Goal: Information Seeking & Learning: Learn about a topic

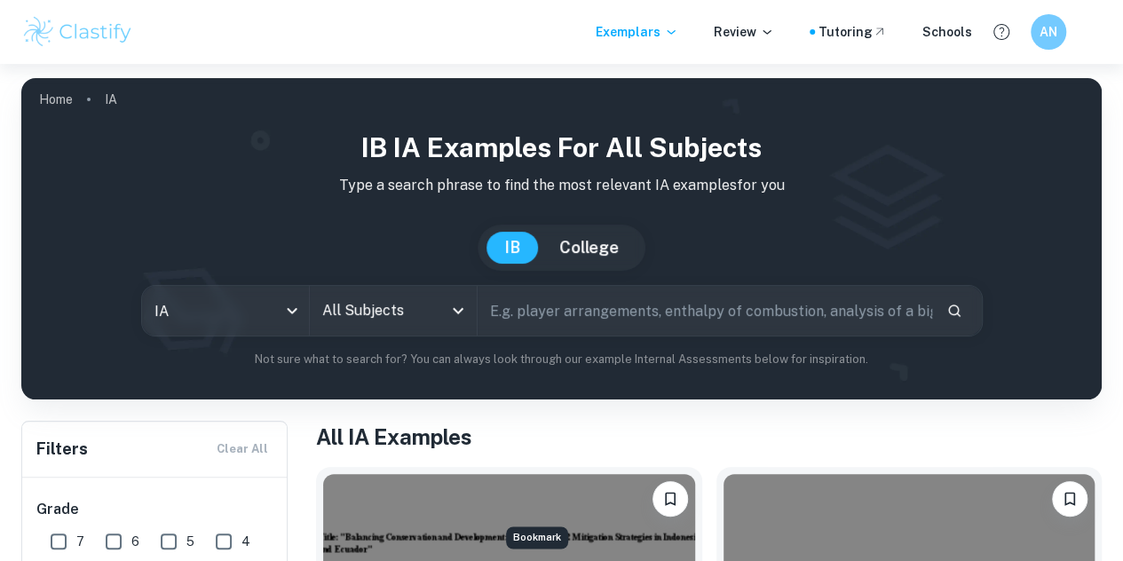
scroll to position [213, 0]
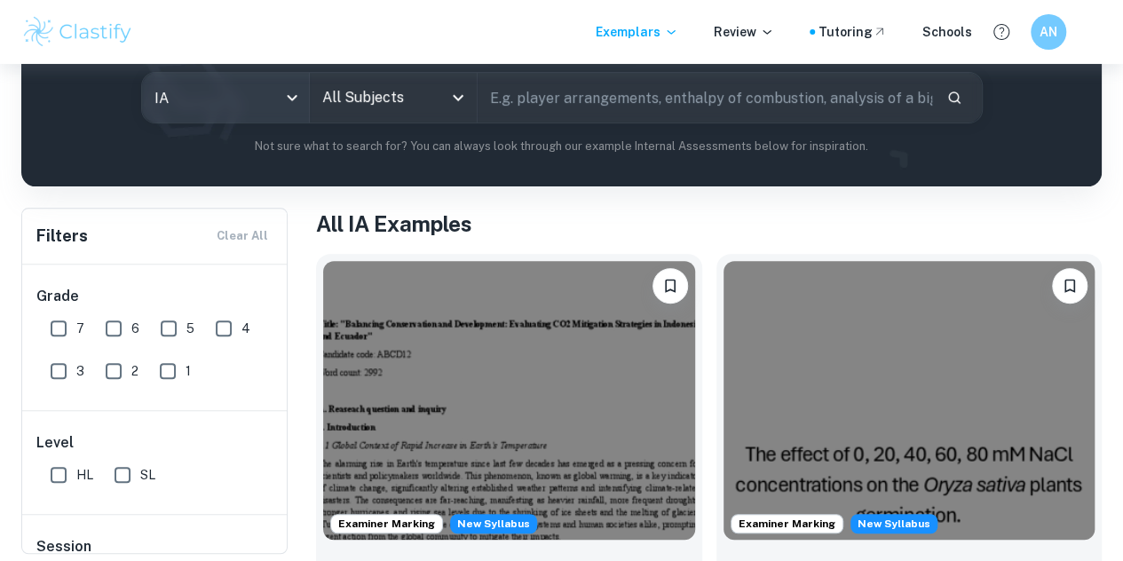
click at [296, 110] on body "We value your privacy We use cookies to enhance your browsing experience, serve…" at bounding box center [561, 131] width 1123 height 561
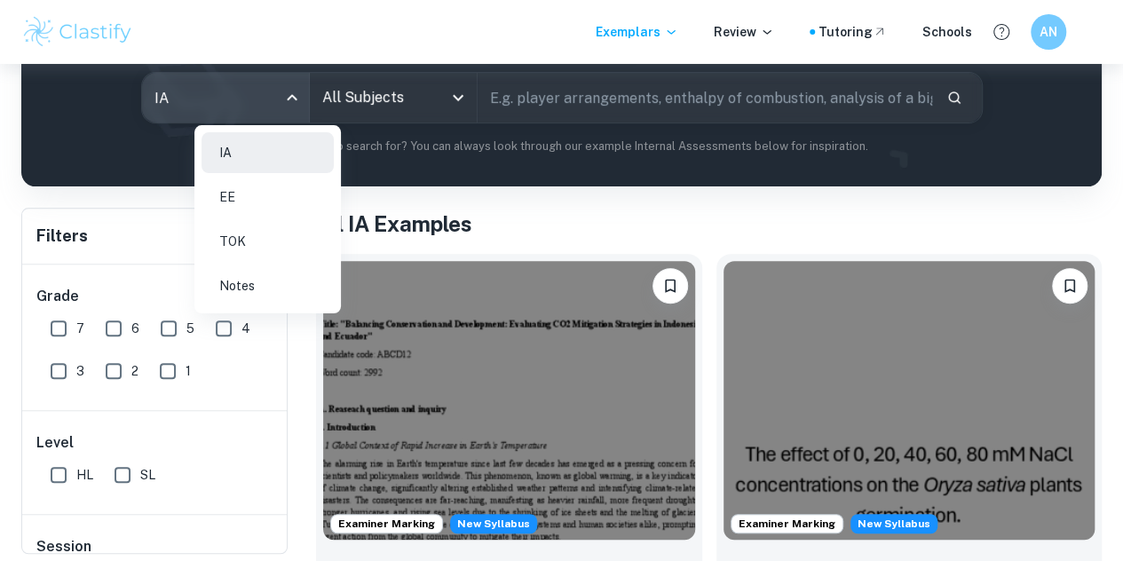
drag, startPoint x: 265, startPoint y: 186, endPoint x: 277, endPoint y: 194, distance: 15.3
click at [264, 186] on li "EE" at bounding box center [268, 197] width 132 height 41
click at [259, 189] on li "EE" at bounding box center [268, 197] width 132 height 41
click at [272, 102] on body "We value your privacy We use cookies to enhance your browsing experience, serve…" at bounding box center [561, 131] width 1123 height 561
click at [249, 193] on li "EE" at bounding box center [268, 197] width 132 height 41
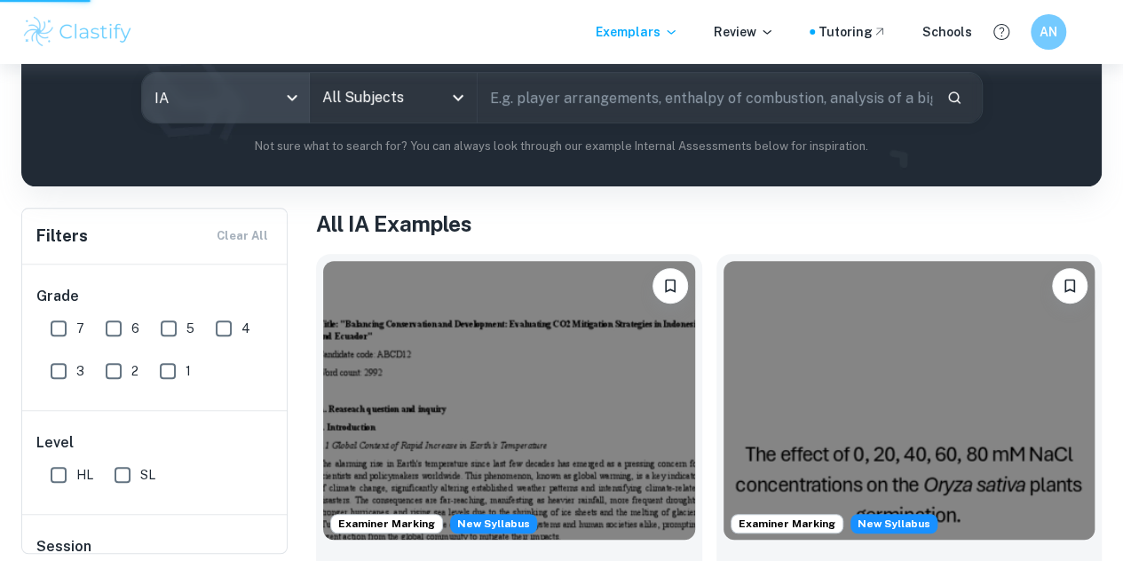
click at [334, 111] on div at bounding box center [561, 280] width 1123 height 561
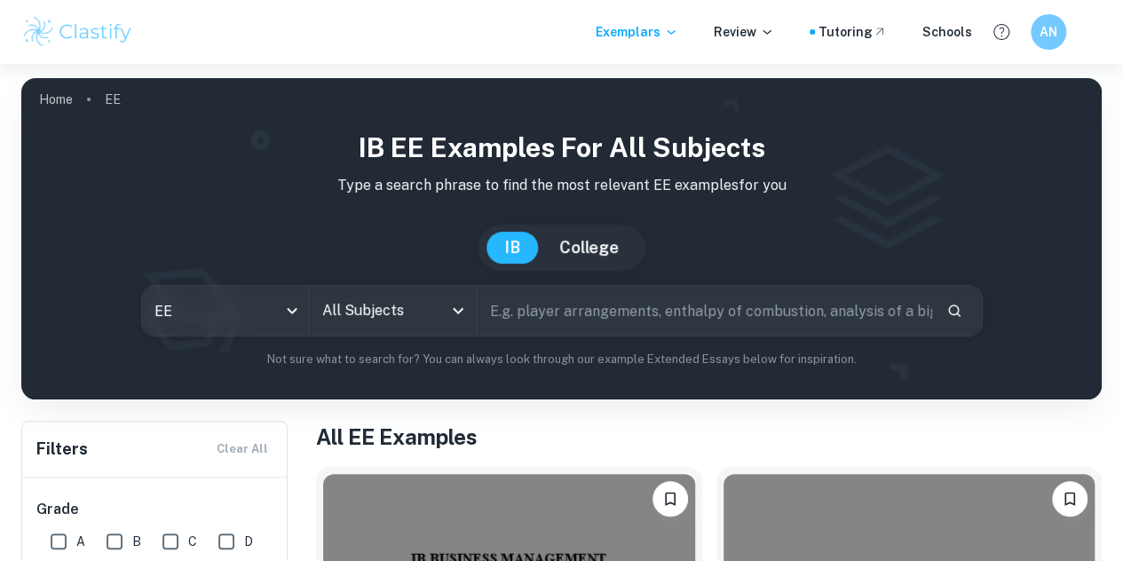
click at [469, 319] on icon "Open" at bounding box center [458, 310] width 21 height 21
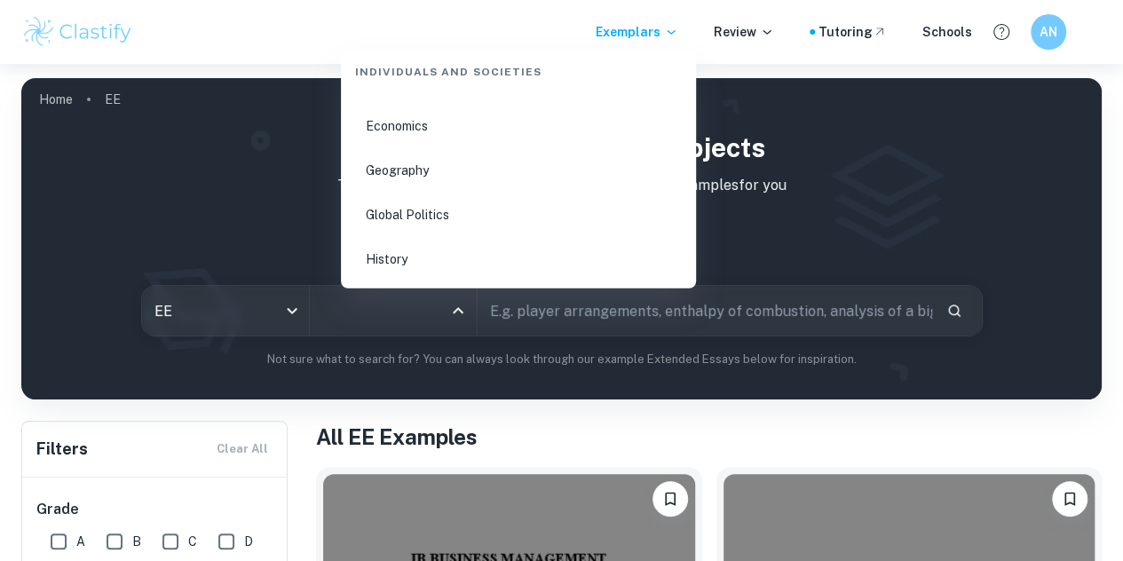
scroll to position [2054, 0]
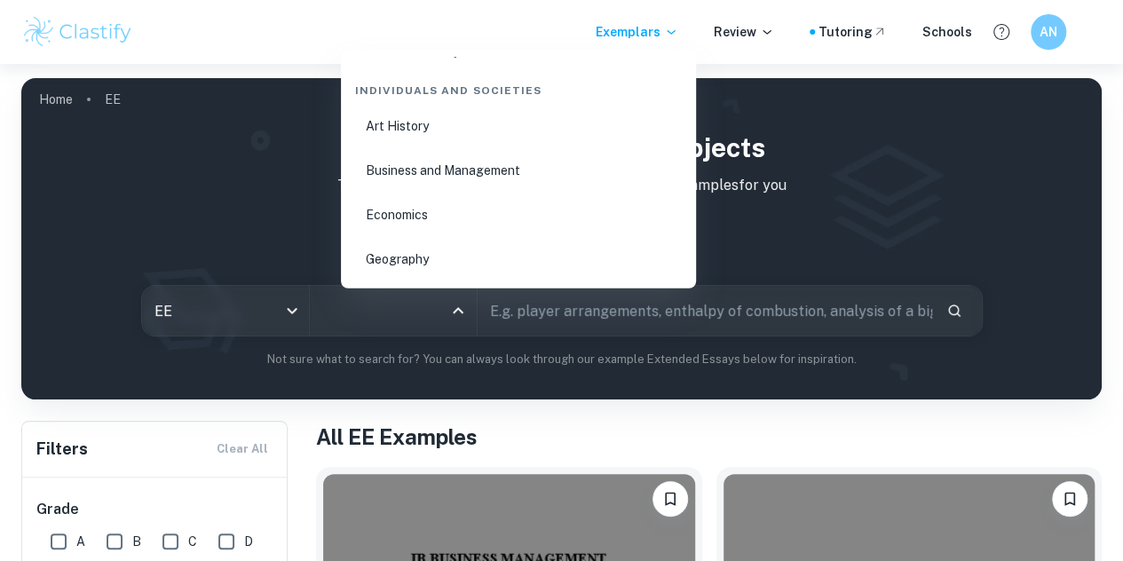
click at [424, 214] on li "Economics" at bounding box center [518, 214] width 341 height 41
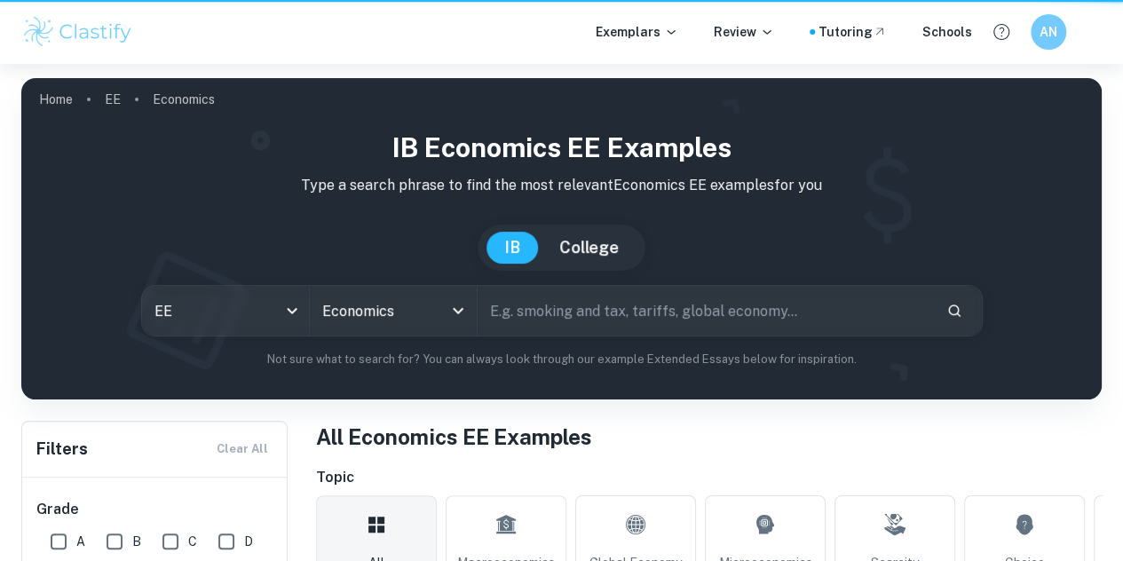
click at [626, 311] on input "text" at bounding box center [705, 311] width 455 height 50
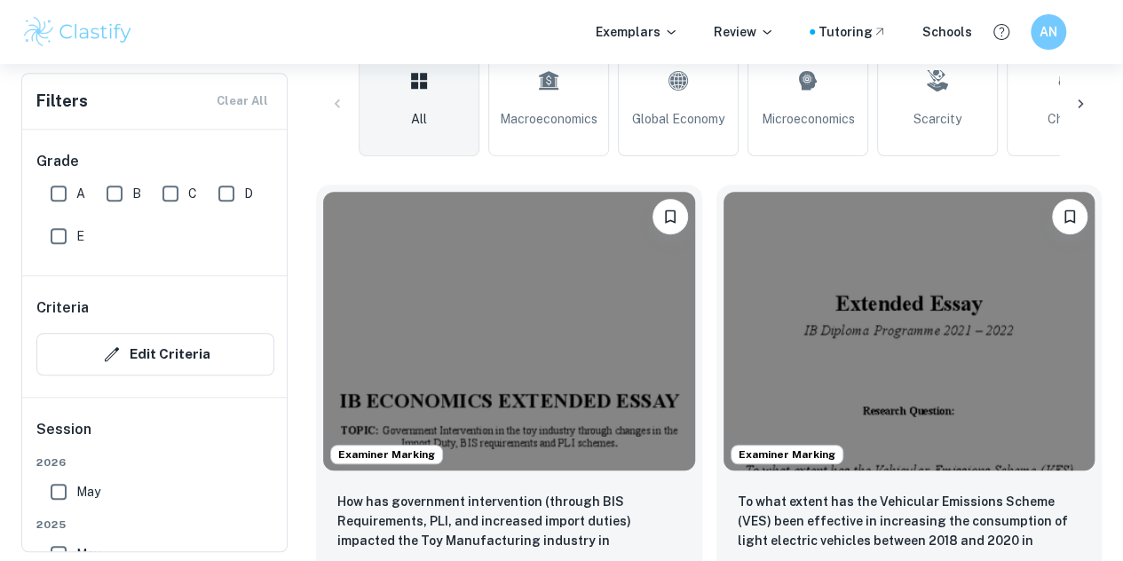
scroll to position [355, 0]
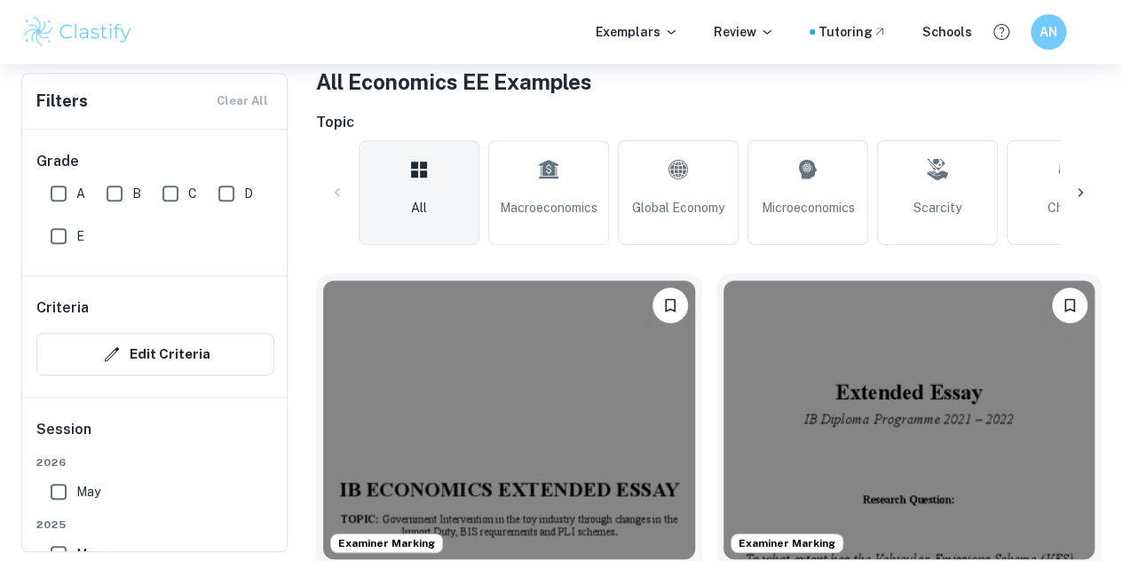
click at [62, 193] on input "A" at bounding box center [59, 194] width 36 height 36
checkbox input "true"
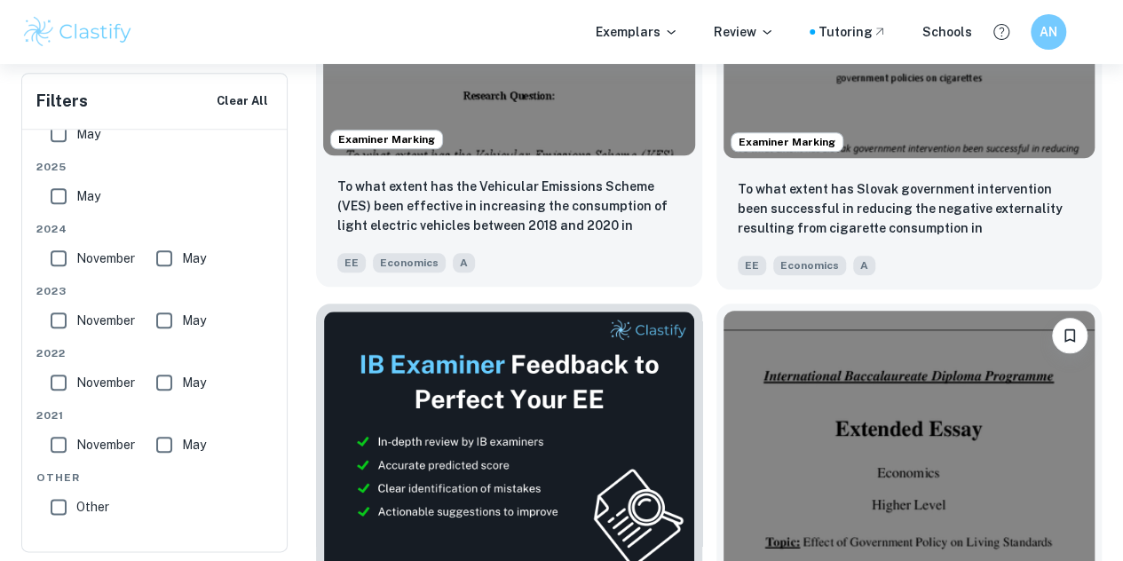
scroll to position [622, 0]
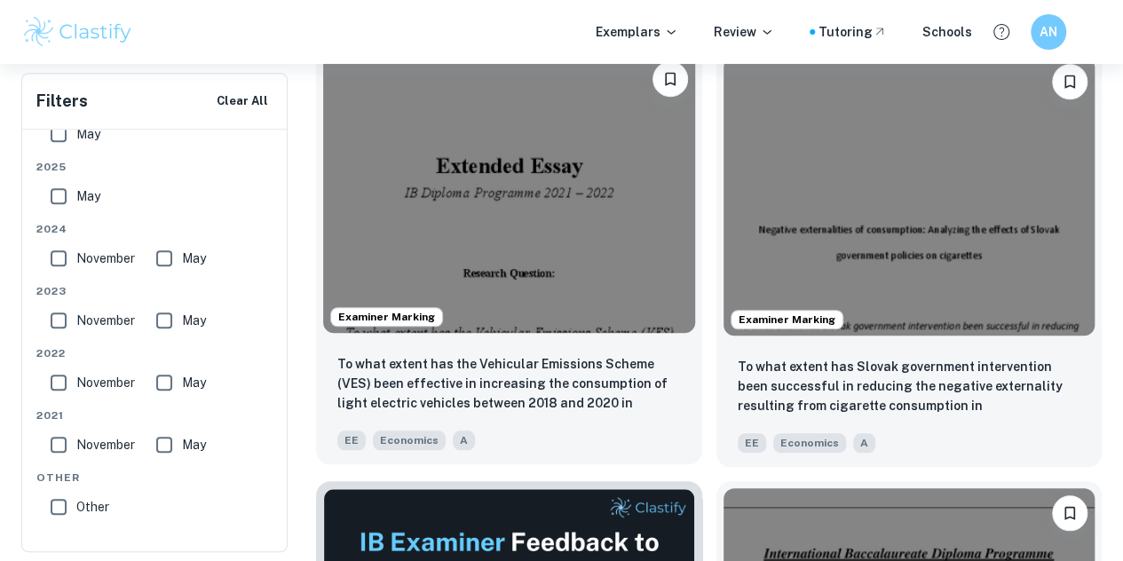
click at [417, 166] on img at bounding box center [509, 193] width 372 height 279
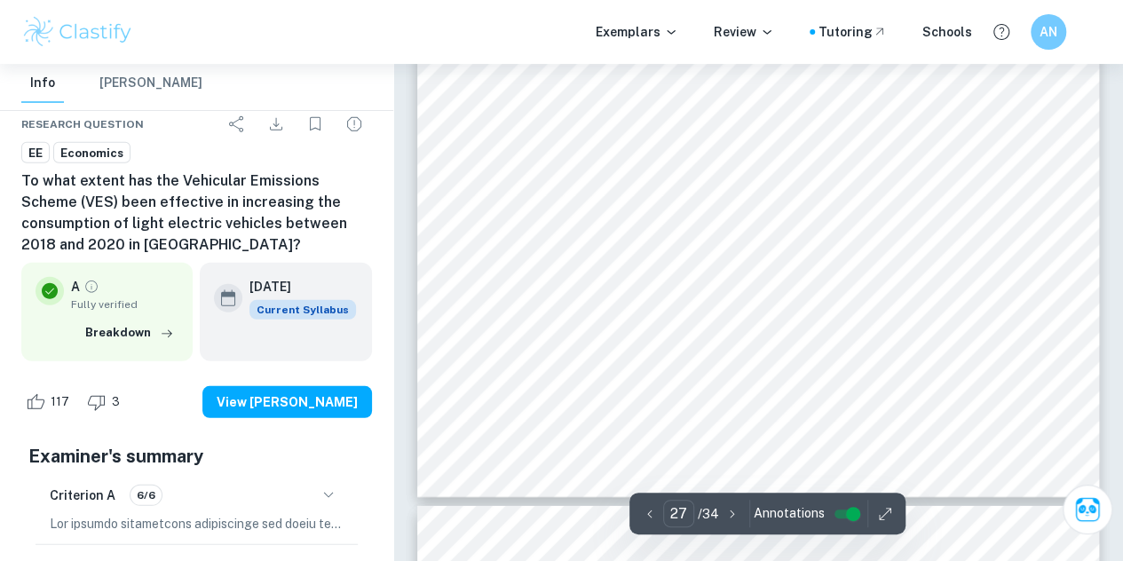
scroll to position [25963, 0]
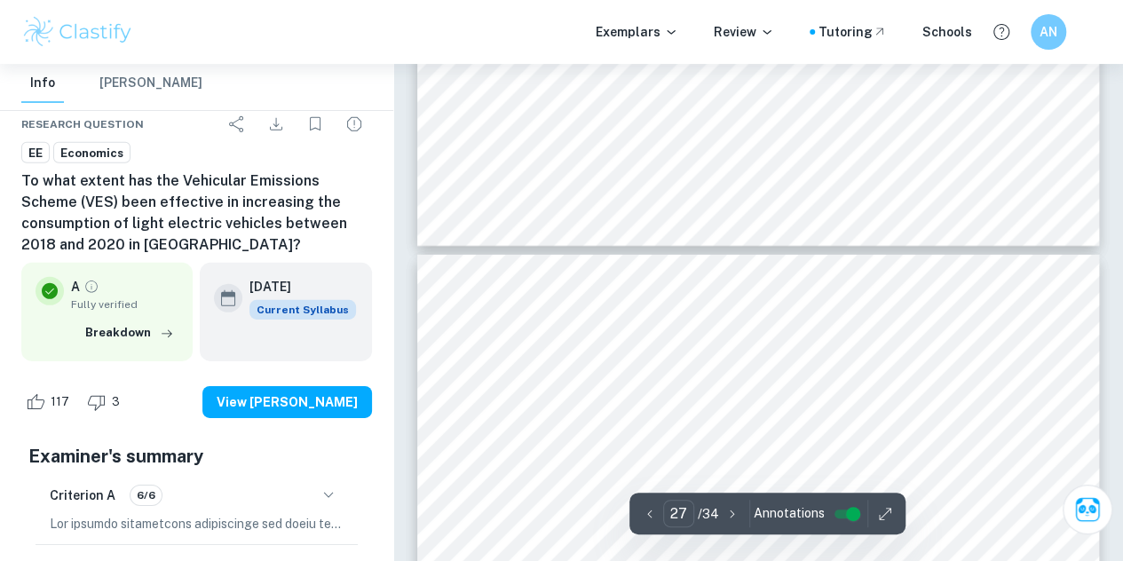
type input "28"
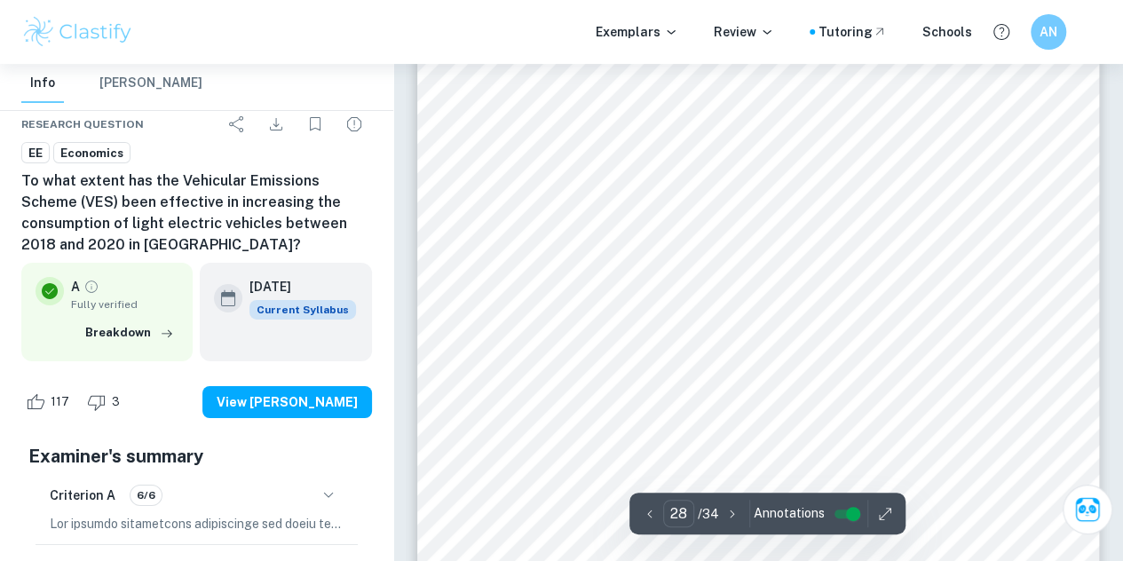
scroll to position [26445, 0]
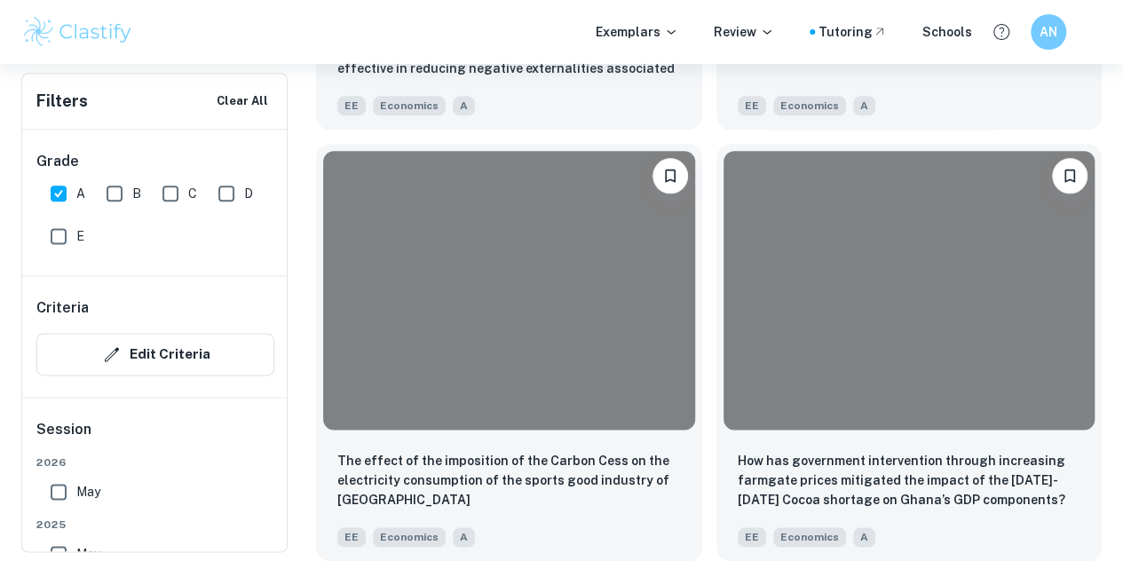
scroll to position [622, 0]
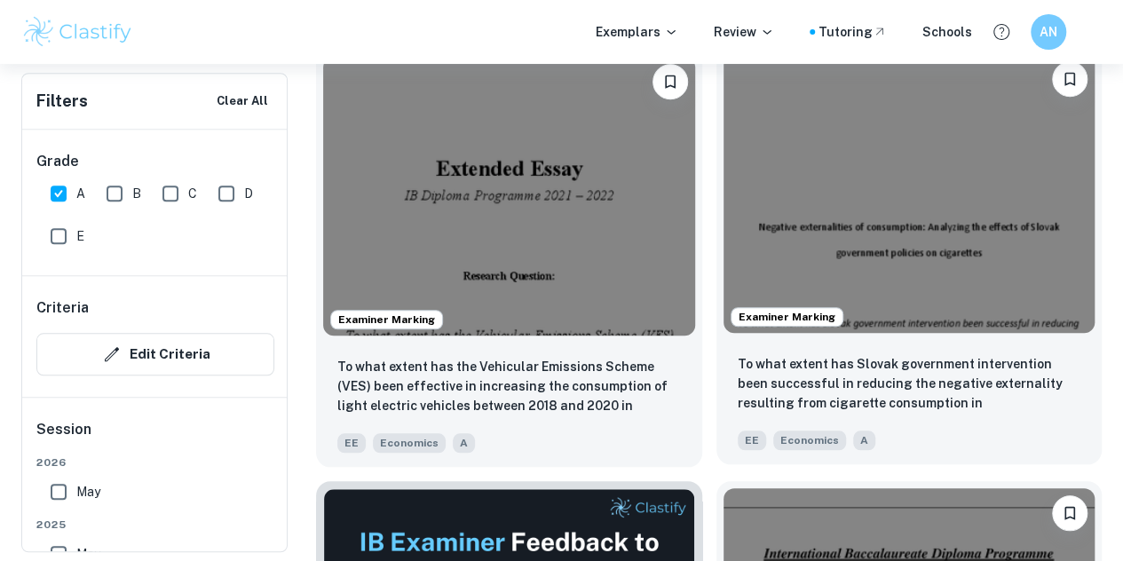
click at [724, 135] on img at bounding box center [910, 193] width 372 height 279
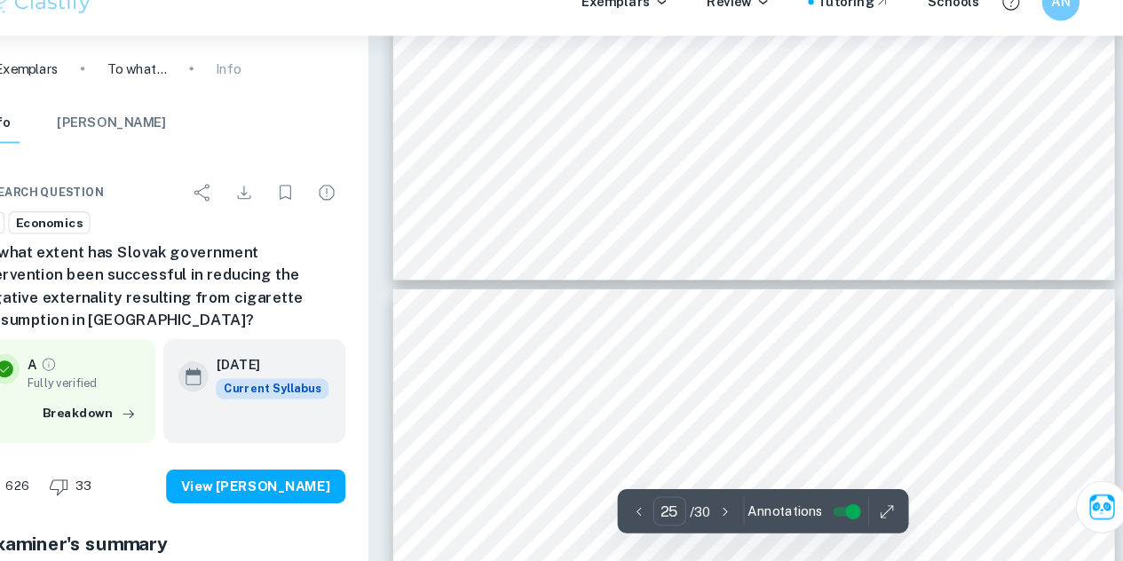
scroll to position [21432, 0]
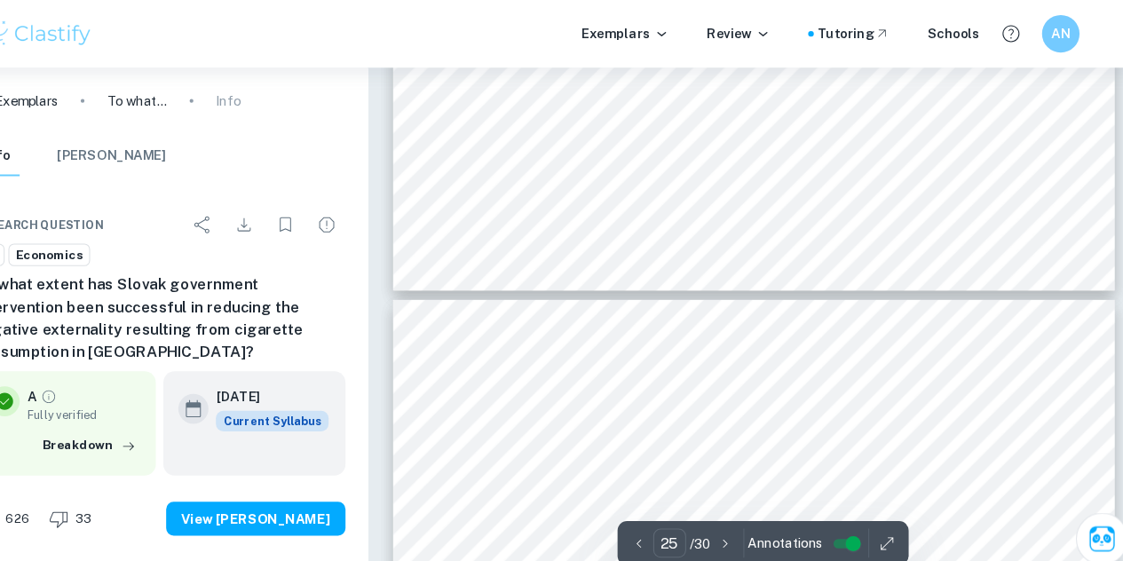
type input "24"
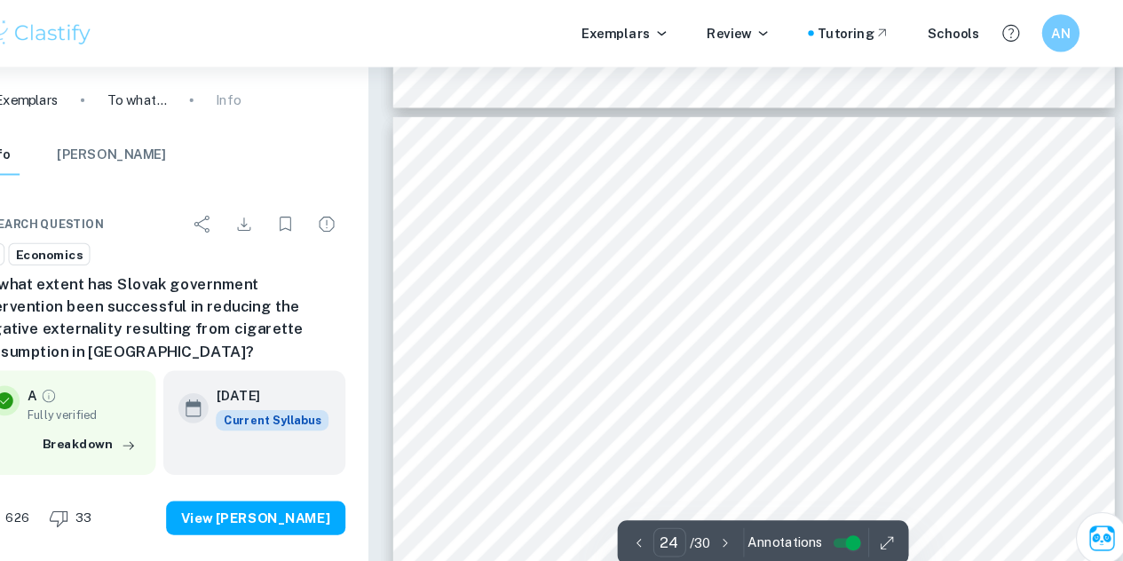
scroll to position [20565, 0]
